Goal: Information Seeking & Learning: Compare options

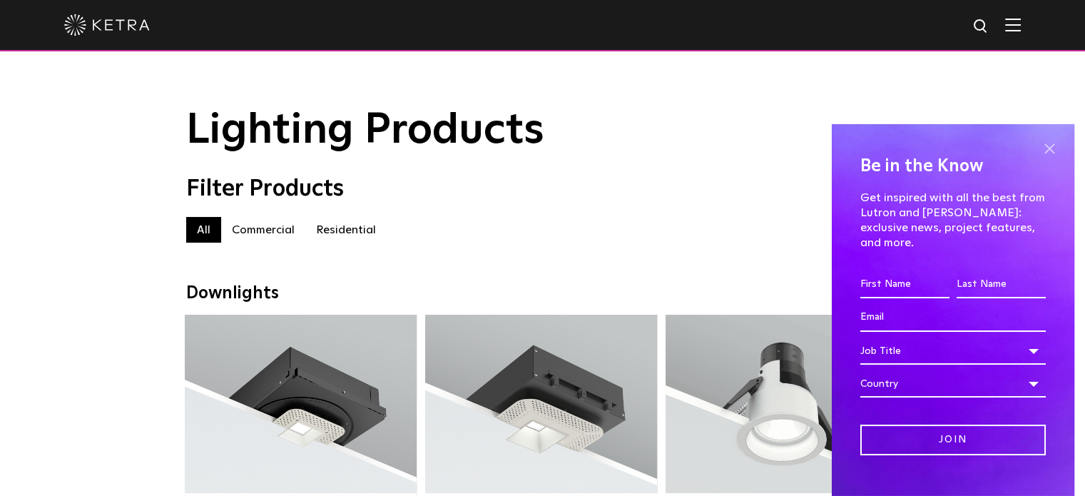
click at [1039, 148] on span at bounding box center [1049, 148] width 21 height 21
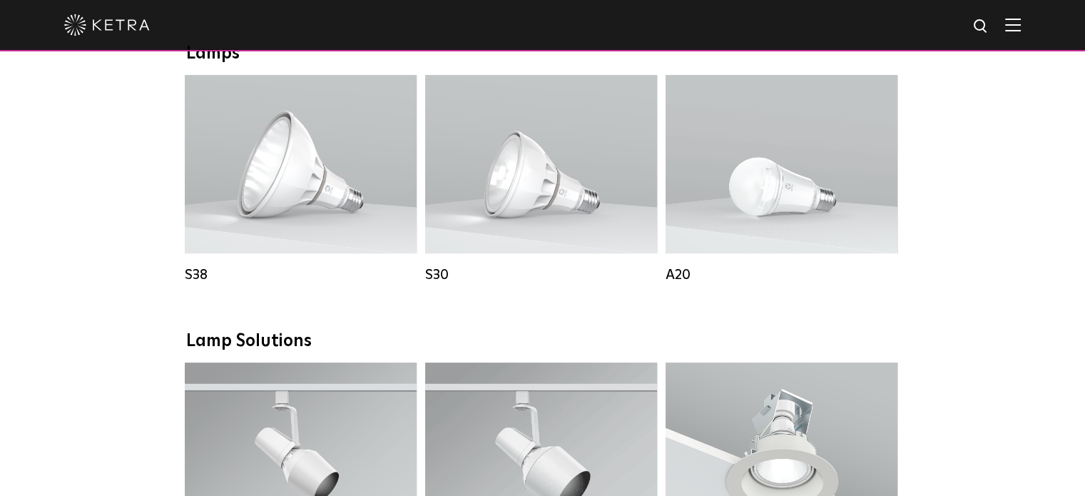
scroll to position [1070, 0]
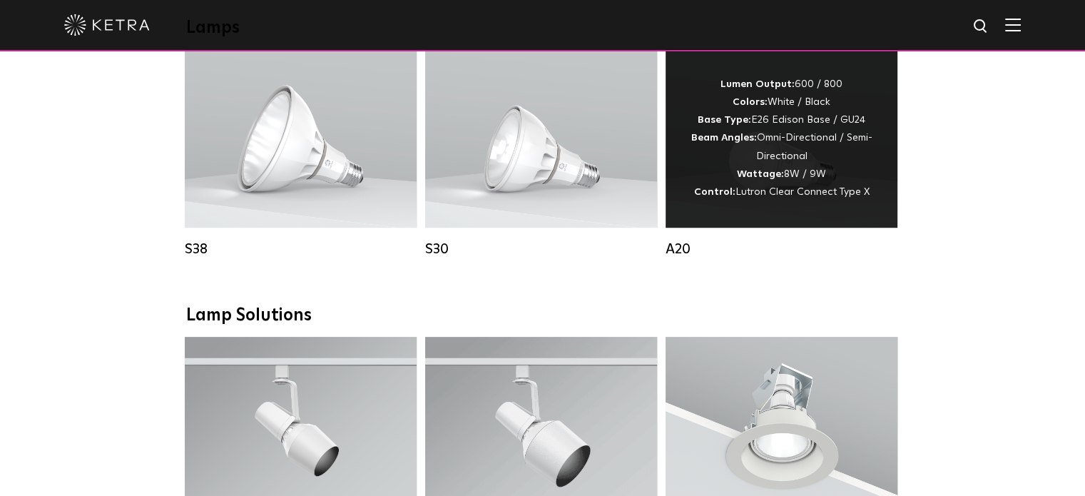
click at [675, 258] on div "A20" at bounding box center [782, 248] width 232 height 17
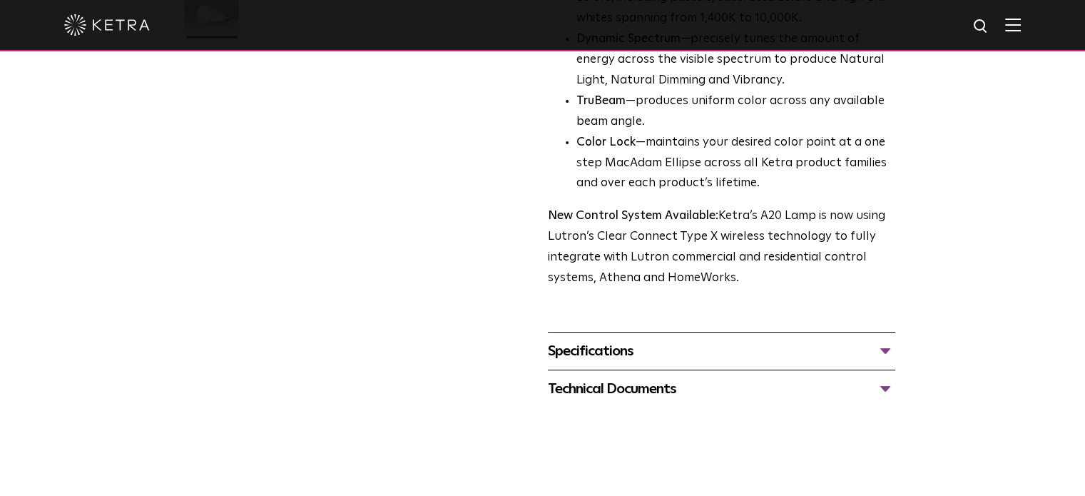
scroll to position [499, 0]
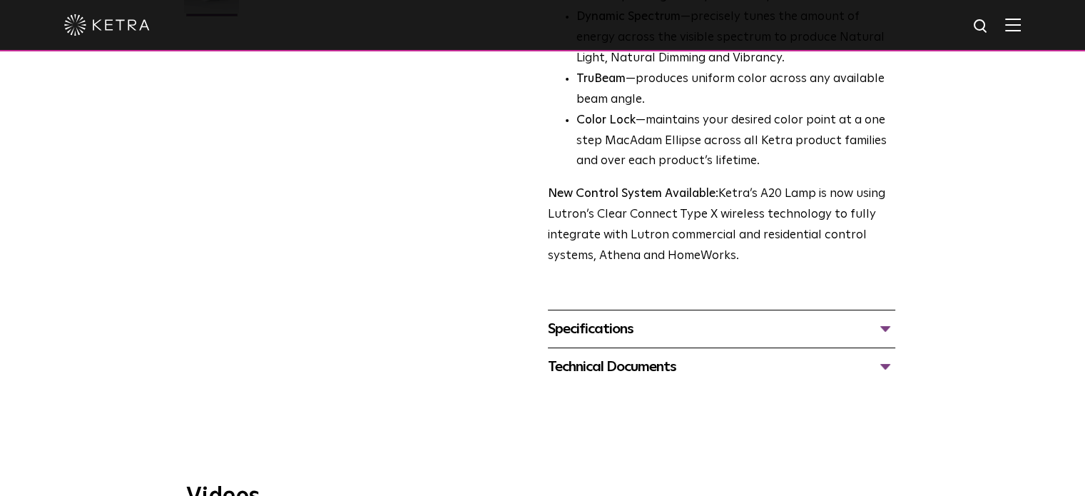
click at [619, 317] on div "Specifications" at bounding box center [721, 328] width 347 height 23
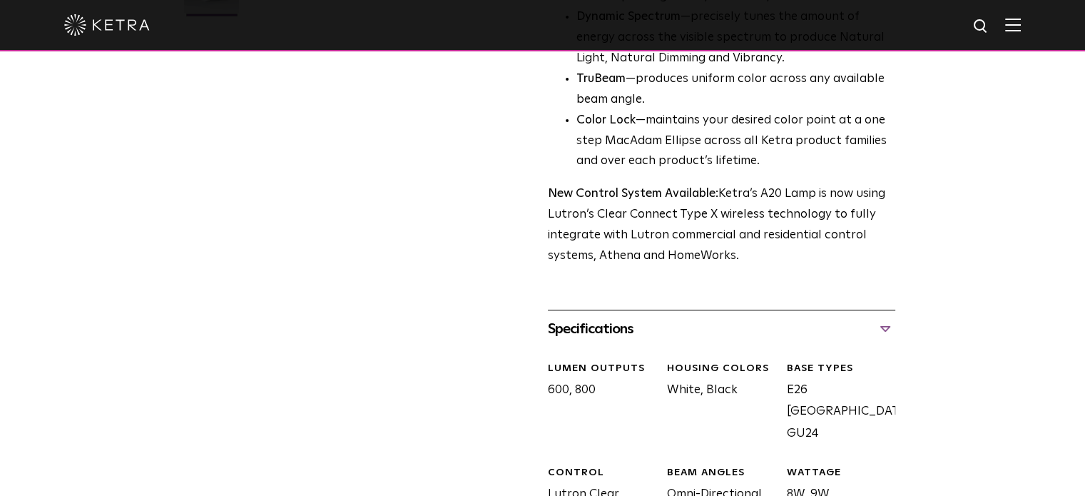
scroll to position [571, 0]
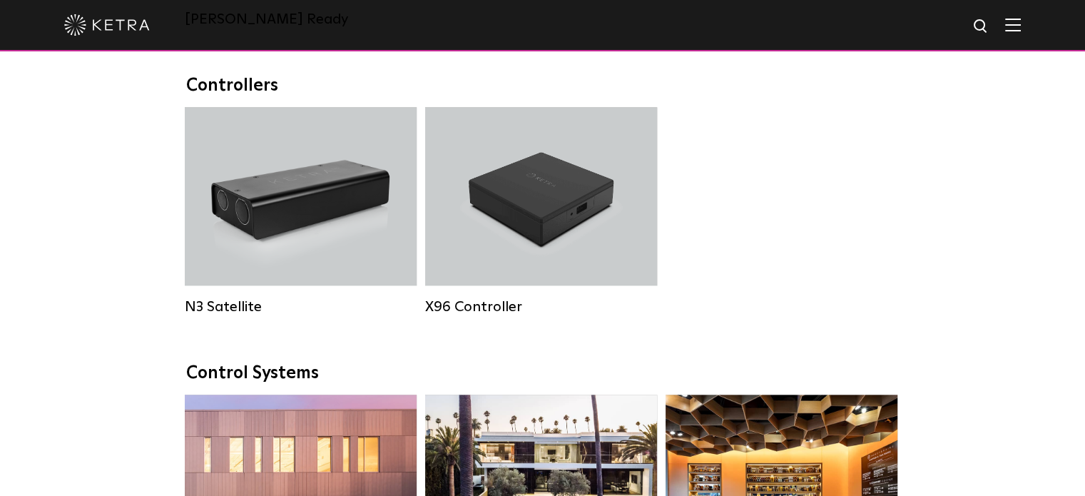
scroll to position [1070, 0]
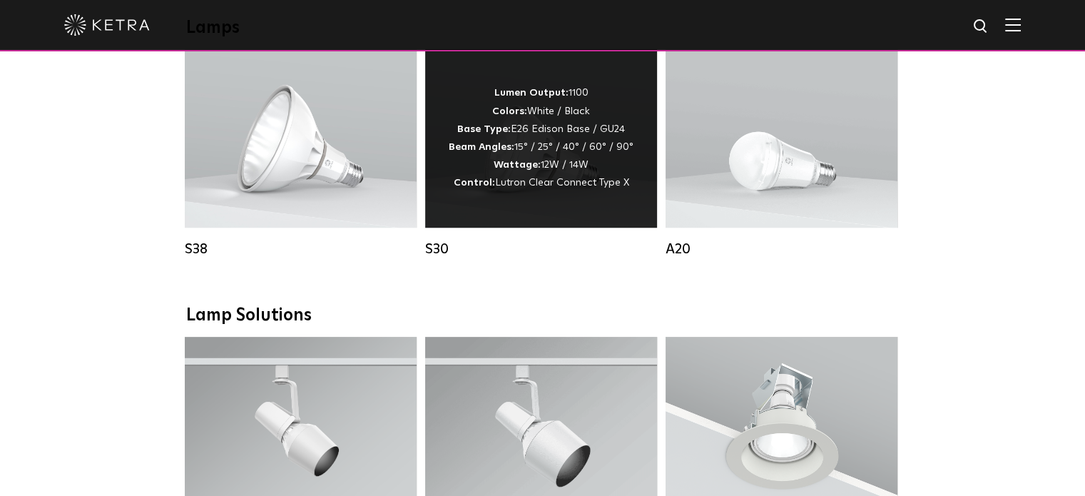
click at [509, 226] on div "Lumen Output: 1100 Colors: White / Black Base Type: E26 Edison Base / GU24 Beam…" at bounding box center [541, 138] width 232 height 178
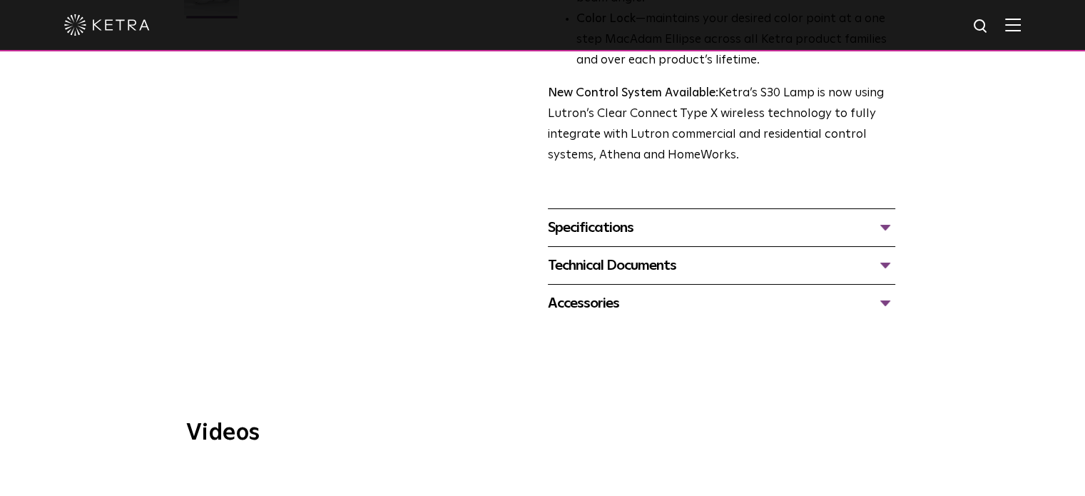
scroll to position [499, 0]
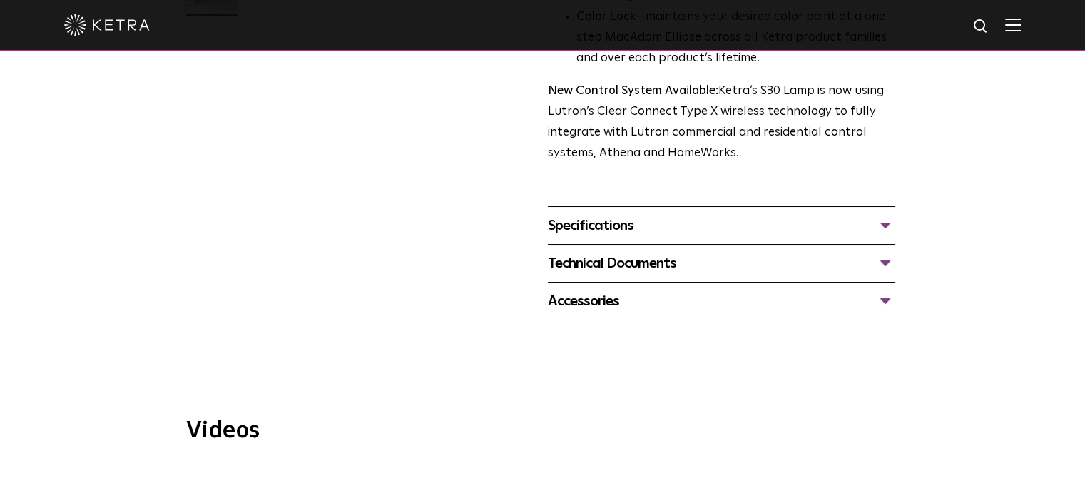
click at [615, 225] on div "Specifications" at bounding box center [721, 225] width 347 height 23
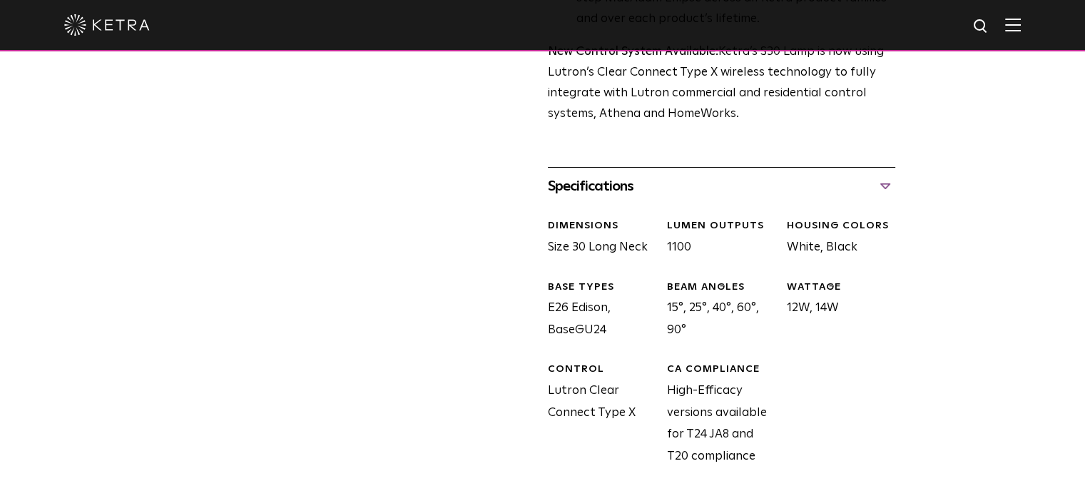
scroll to position [571, 0]
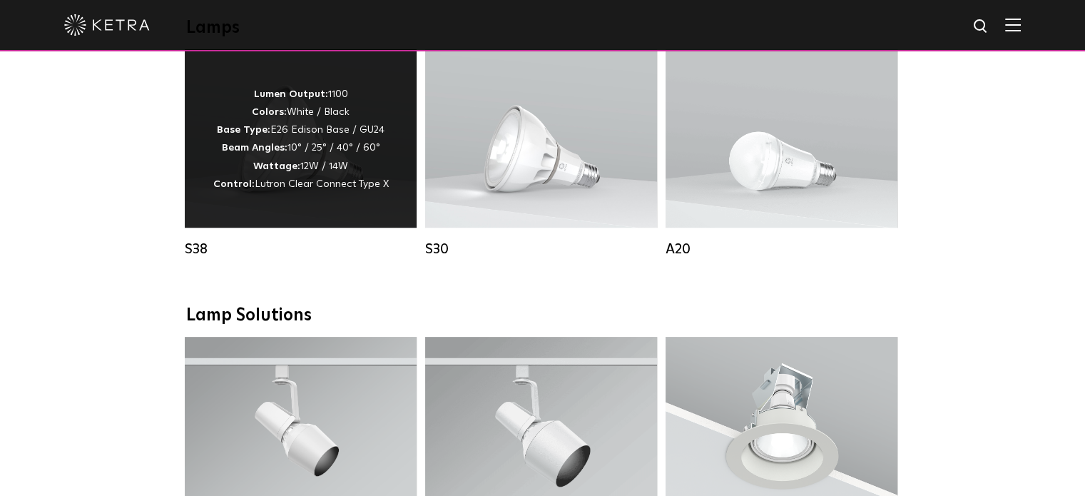
click at [283, 153] on strong "Beam Angles:" at bounding box center [255, 148] width 66 height 10
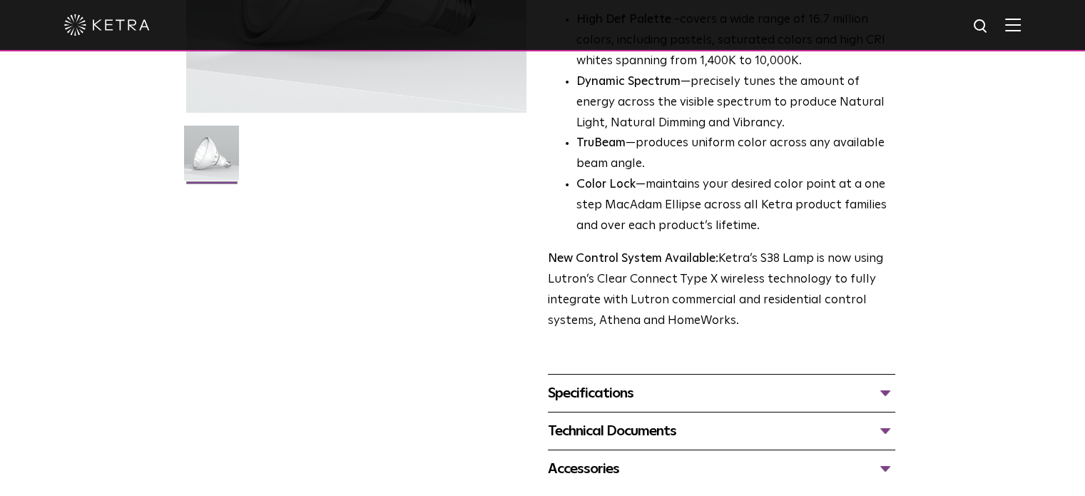
scroll to position [357, 0]
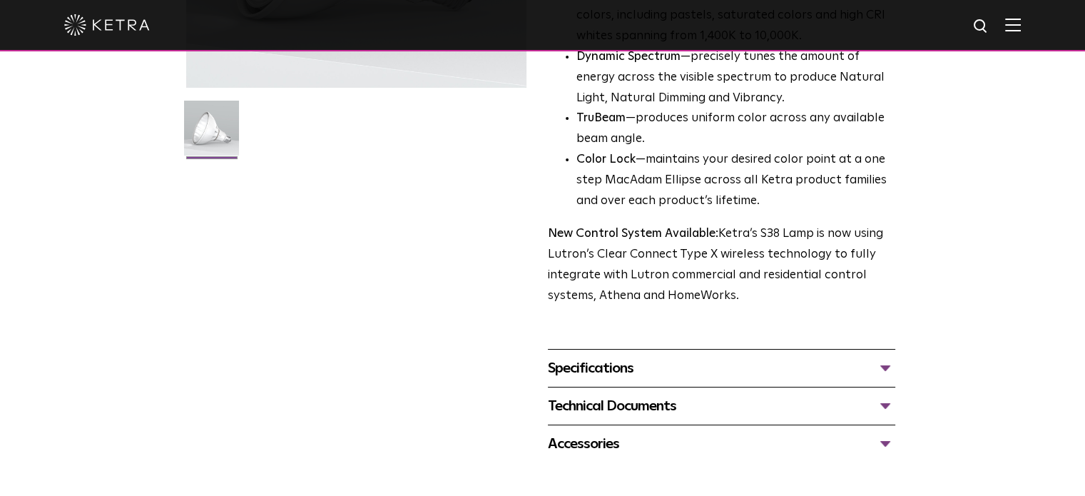
click at [627, 365] on div "Specifications" at bounding box center [721, 368] width 347 height 23
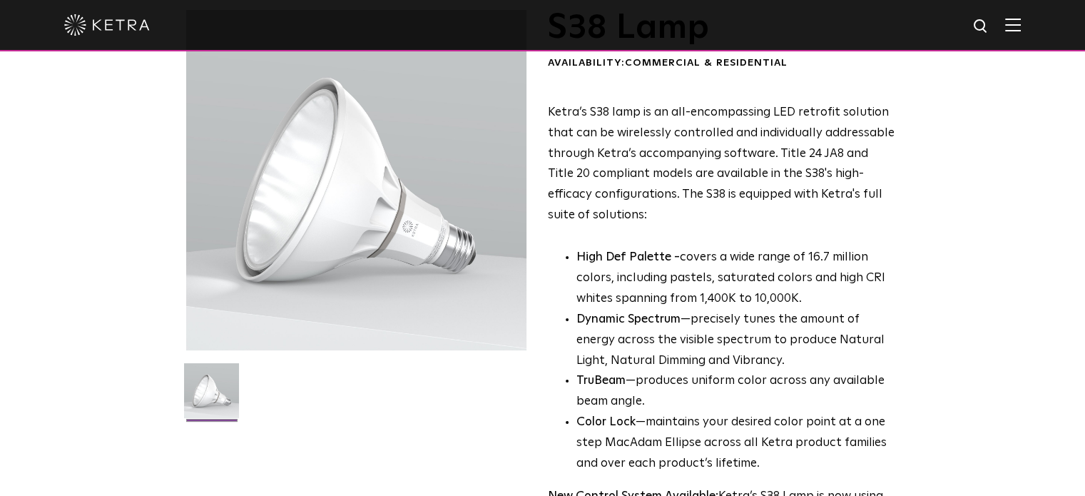
scroll to position [71, 0]
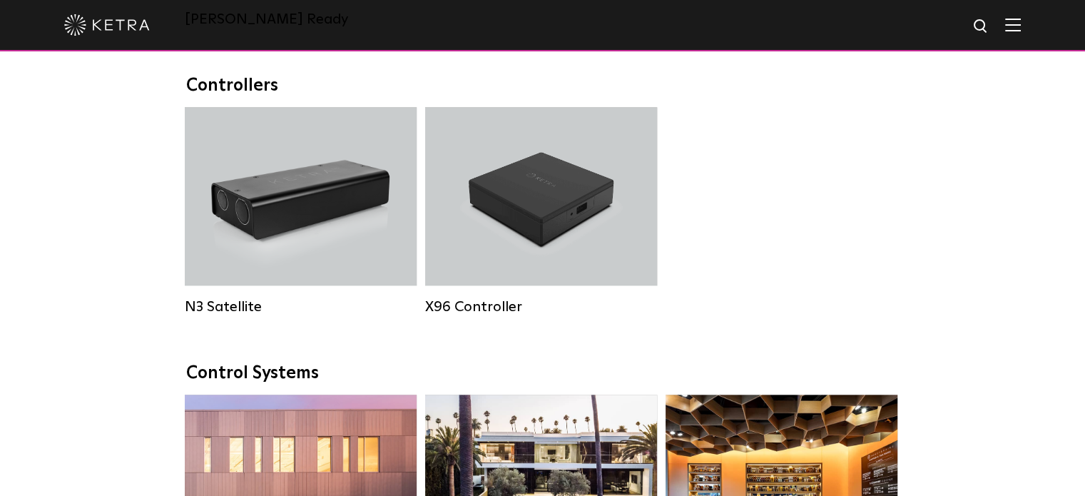
scroll to position [1070, 0]
